Goal: Task Accomplishment & Management: Use online tool/utility

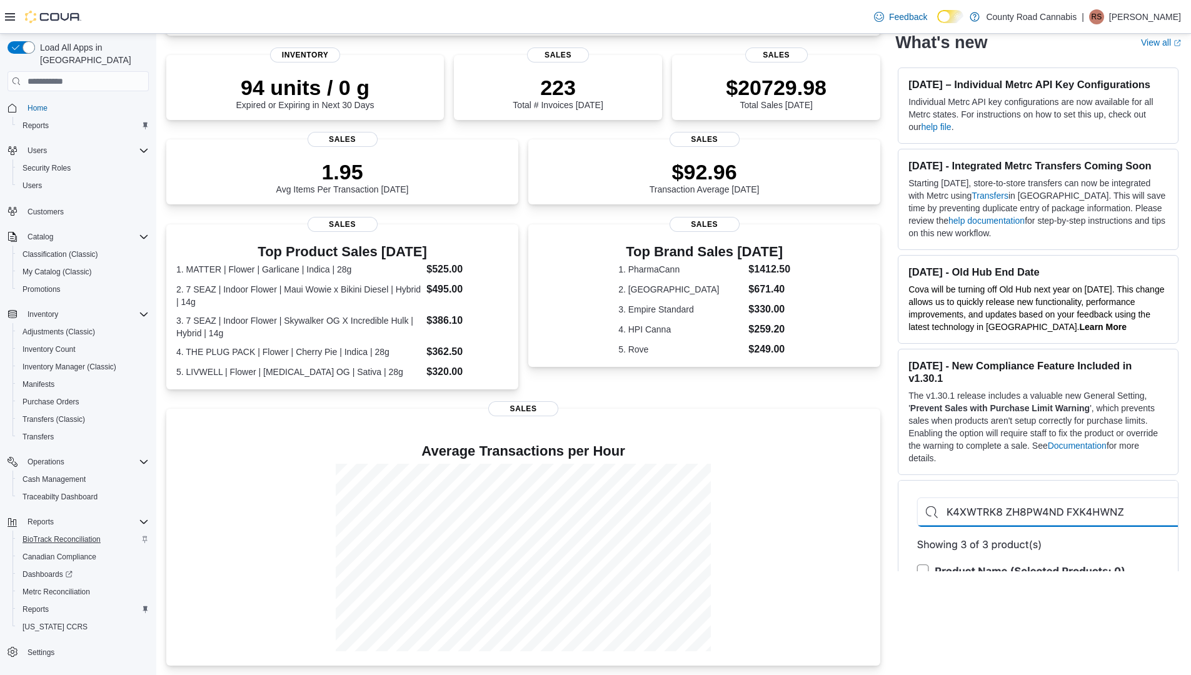
scroll to position [179, 0]
click at [29, 603] on span "Reports" at bounding box center [36, 609] width 26 height 15
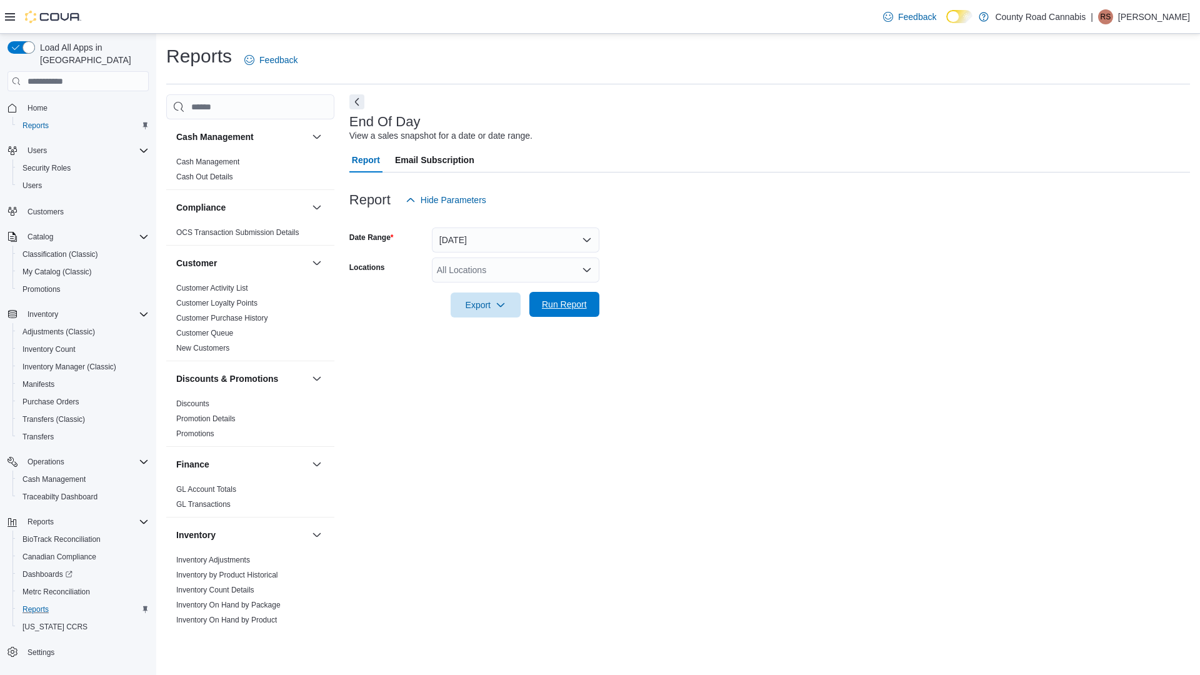
click at [582, 306] on span "Run Report" at bounding box center [564, 304] width 45 height 13
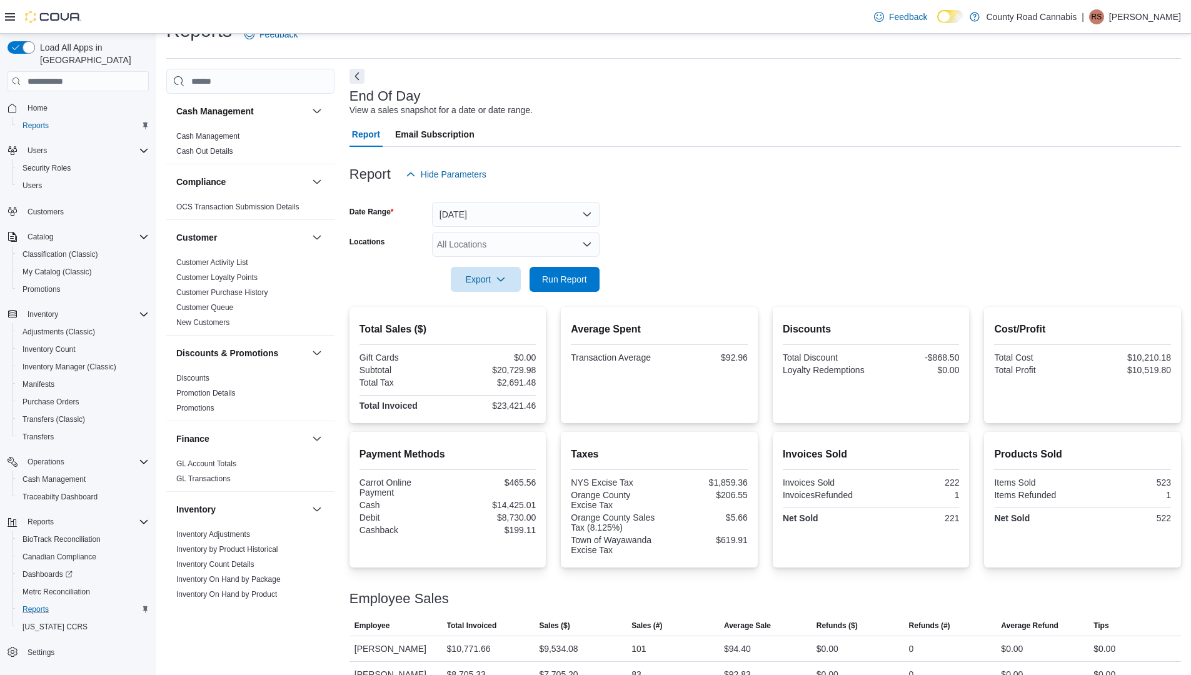
scroll to position [11, 0]
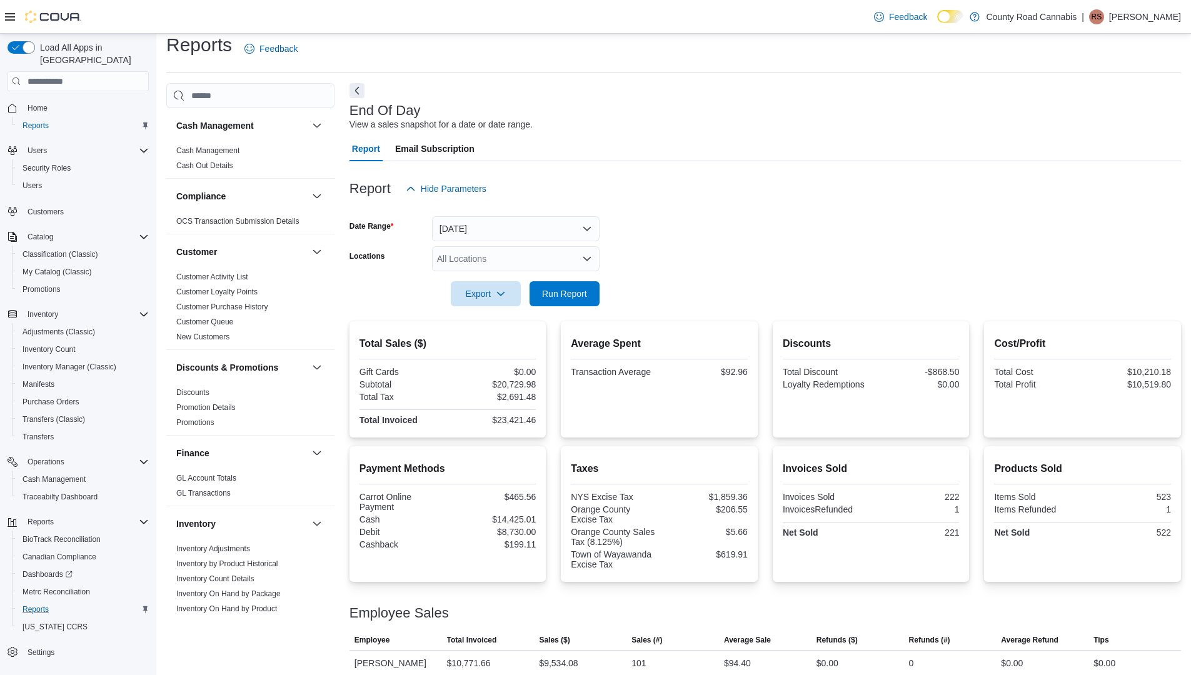
click at [1157, 10] on p "[PERSON_NAME]" at bounding box center [1145, 16] width 72 height 15
click at [1089, 125] on span "Sign Out" at bounding box center [1100, 125] width 34 height 13
